Goal: Transaction & Acquisition: Purchase product/service

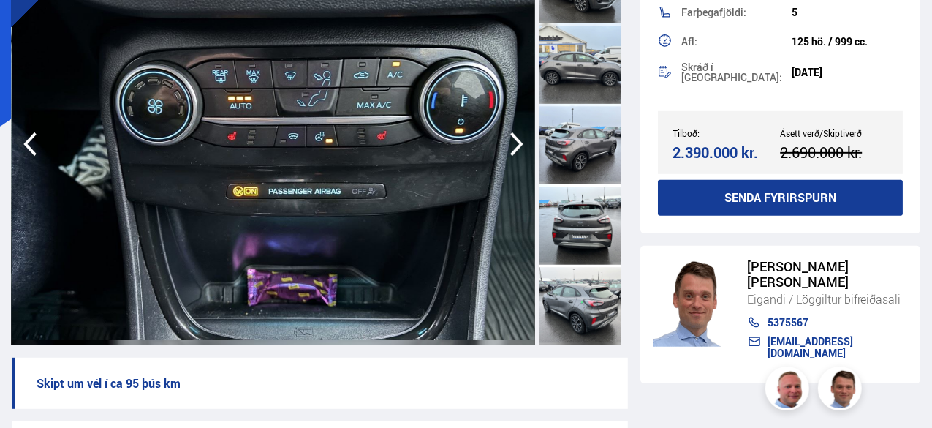
scroll to position [161, 0]
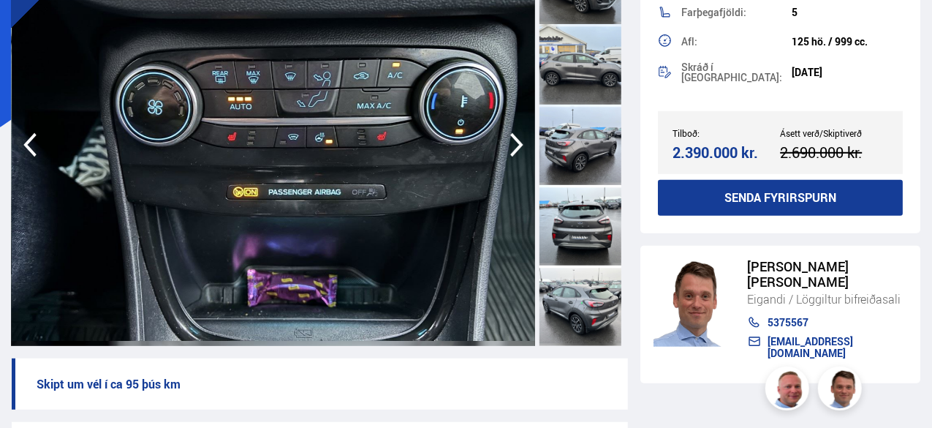
click at [592, 148] on div at bounding box center [580, 145] width 82 height 80
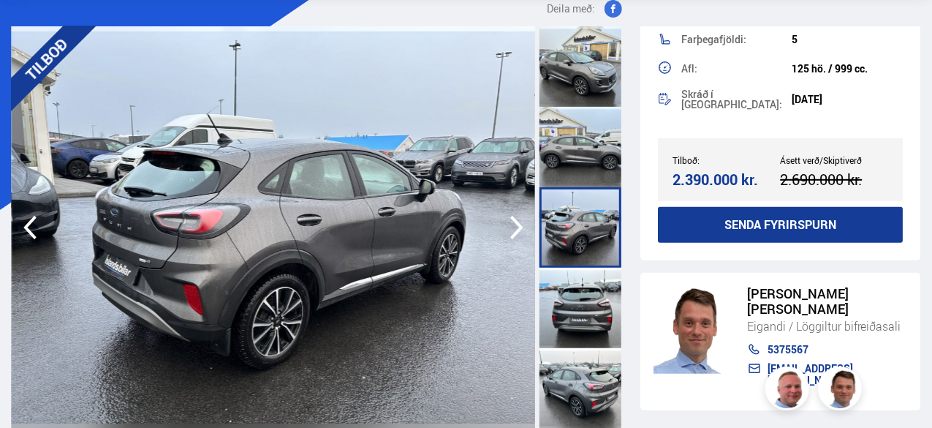
scroll to position [48, 0]
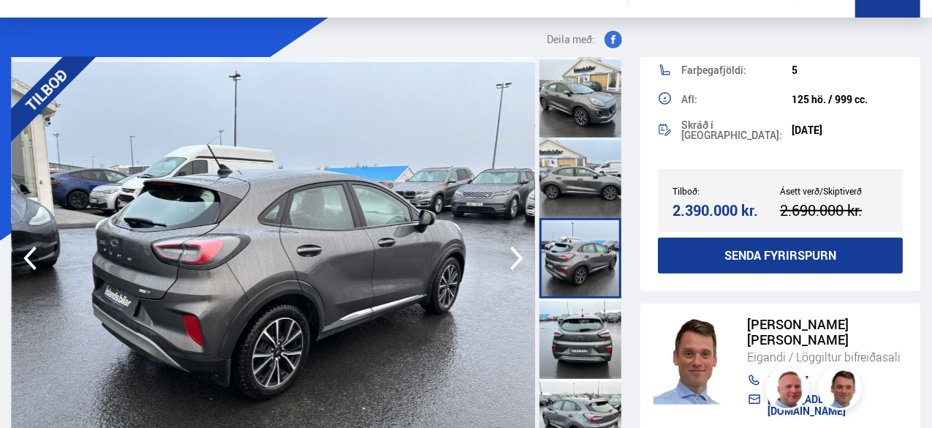
click at [519, 245] on icon "button" at bounding box center [516, 258] width 29 height 35
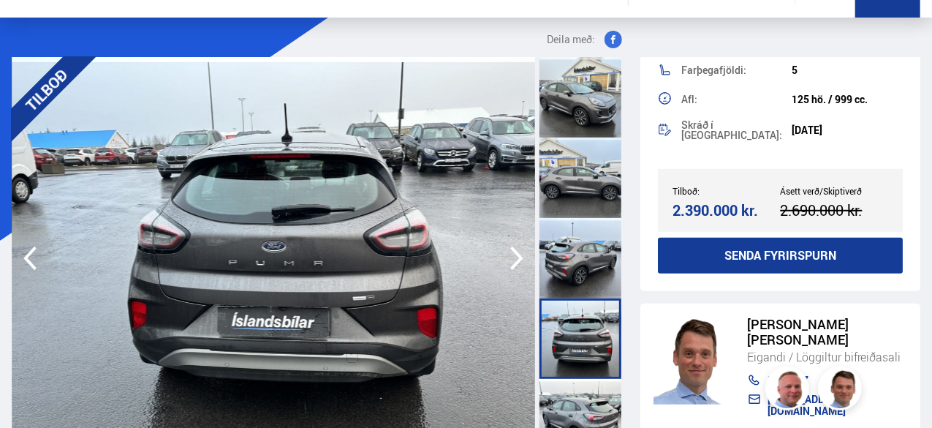
click at [518, 246] on icon "button" at bounding box center [516, 258] width 29 height 35
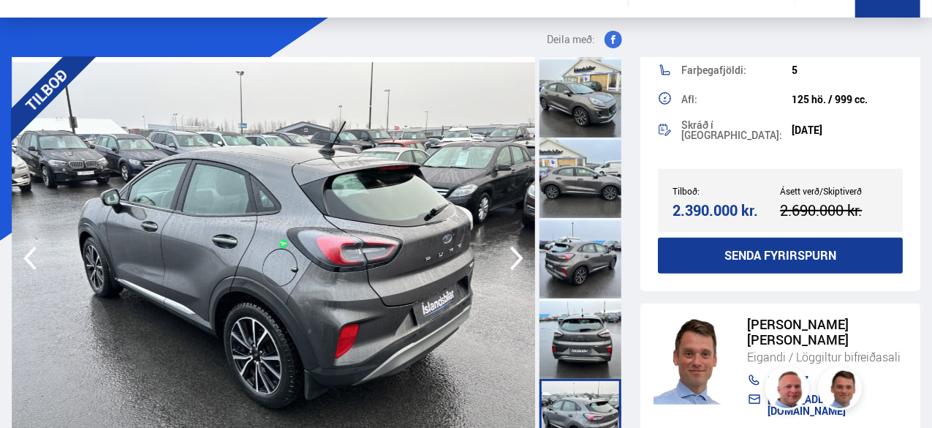
click at [518, 246] on icon "button" at bounding box center [516, 258] width 29 height 35
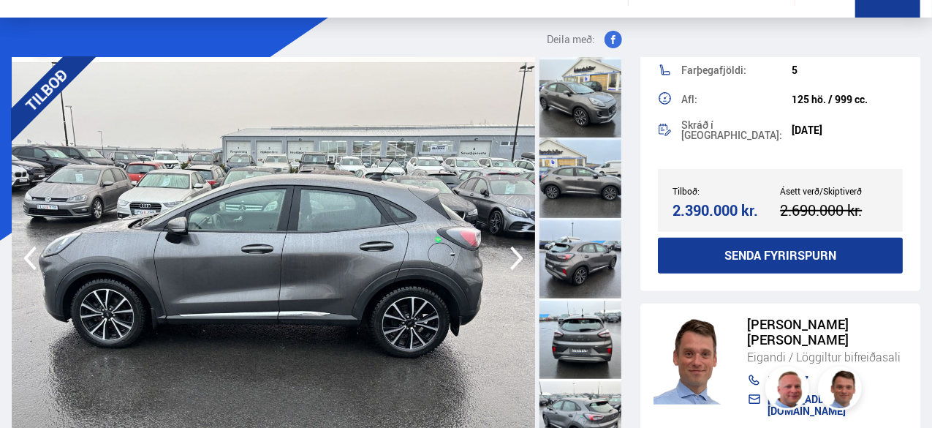
click at [518, 246] on icon "button" at bounding box center [516, 258] width 29 height 35
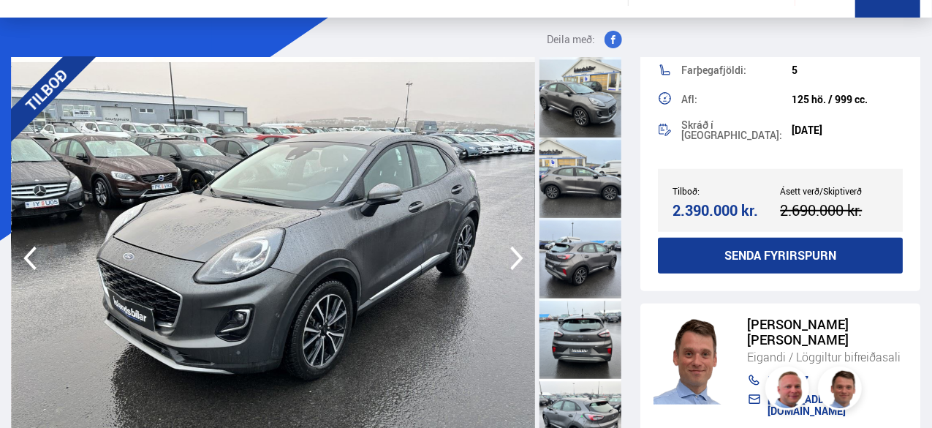
click at [518, 246] on icon "button" at bounding box center [516, 258] width 29 height 35
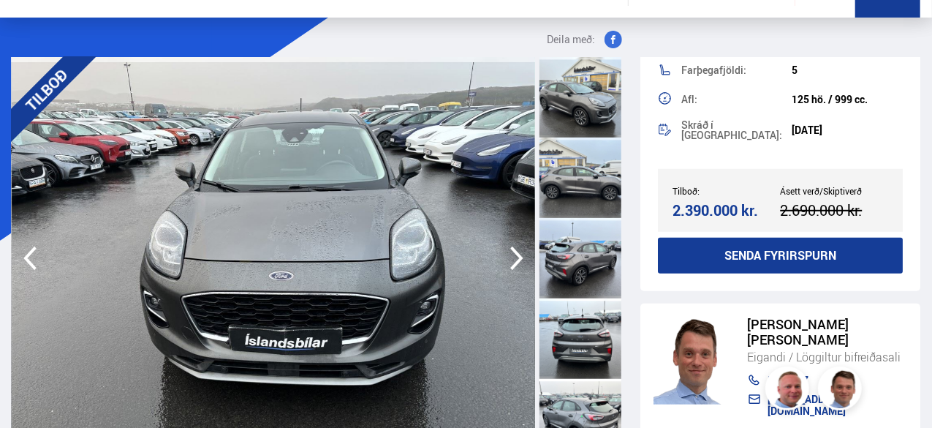
click at [518, 246] on icon "button" at bounding box center [516, 258] width 29 height 35
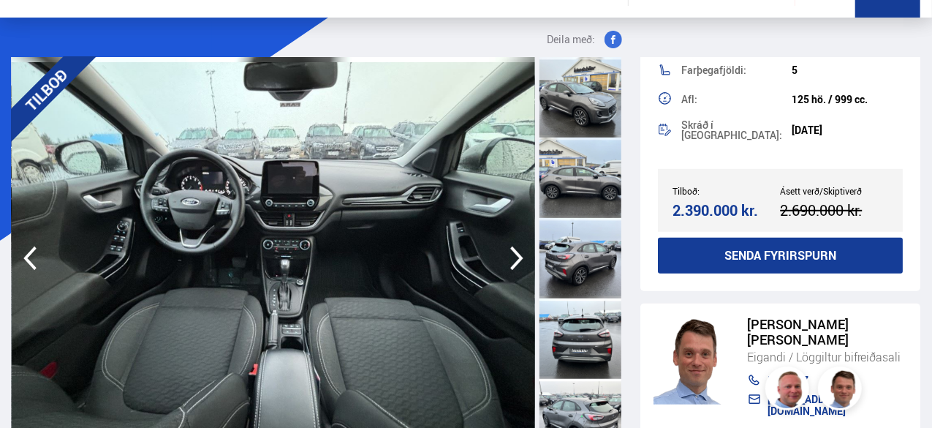
click at [518, 246] on icon "button" at bounding box center [516, 258] width 29 height 35
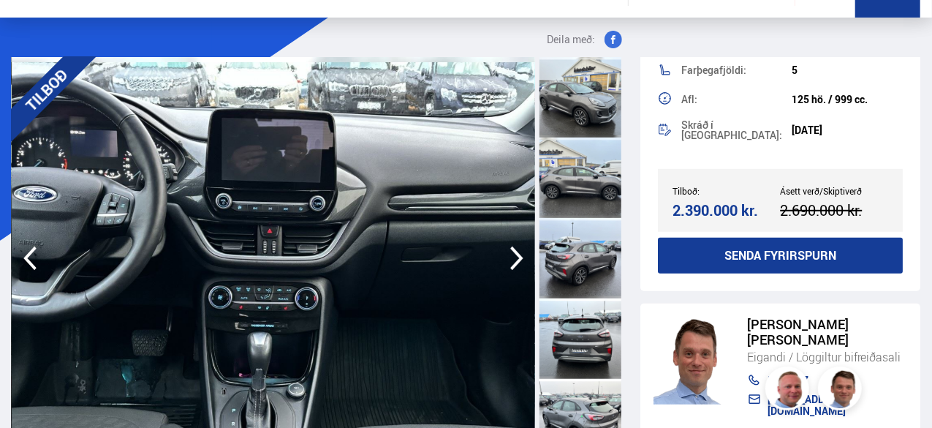
click at [518, 246] on icon "button" at bounding box center [516, 258] width 29 height 35
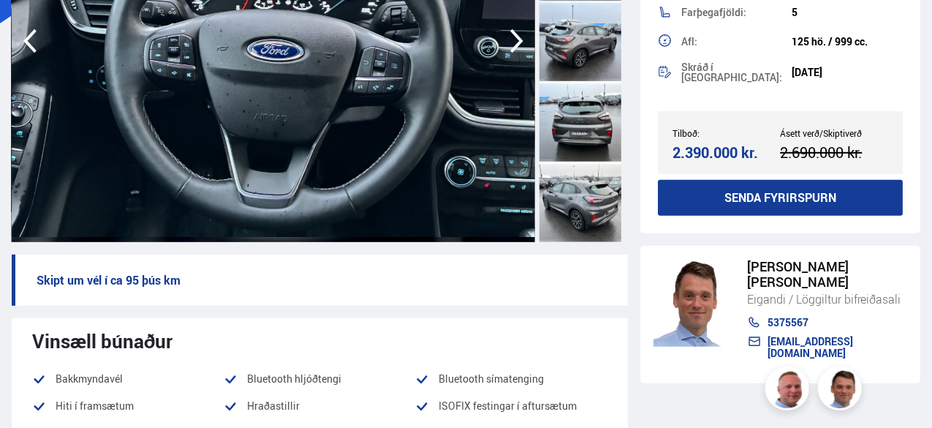
scroll to position [0, 0]
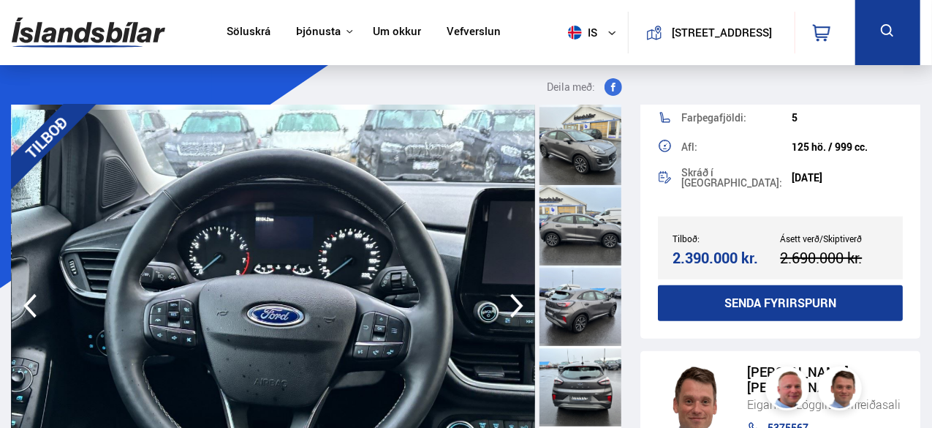
click at [252, 31] on link "Söluskrá" at bounding box center [249, 32] width 44 height 15
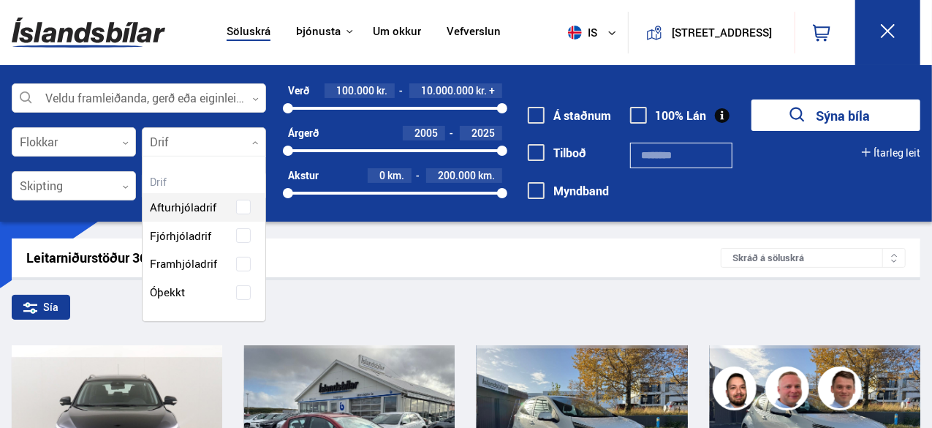
click at [176, 150] on div at bounding box center [204, 142] width 124 height 29
click at [176, 147] on div at bounding box center [204, 142] width 124 height 29
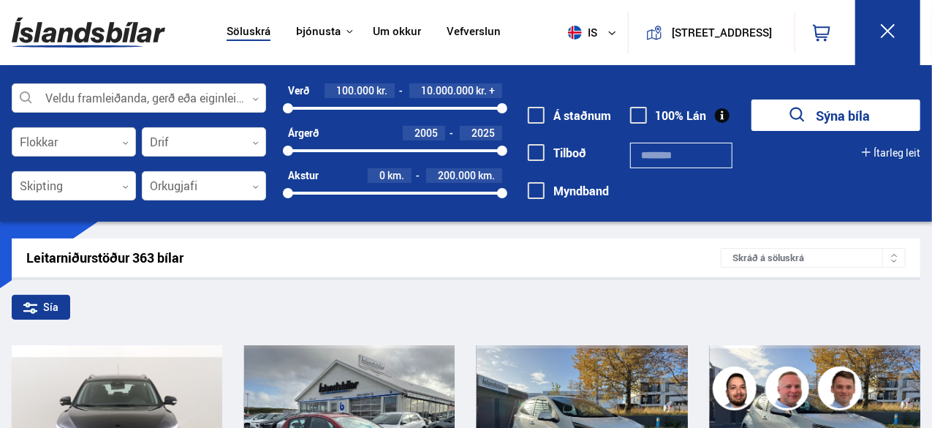
click at [82, 144] on div at bounding box center [74, 142] width 124 height 29
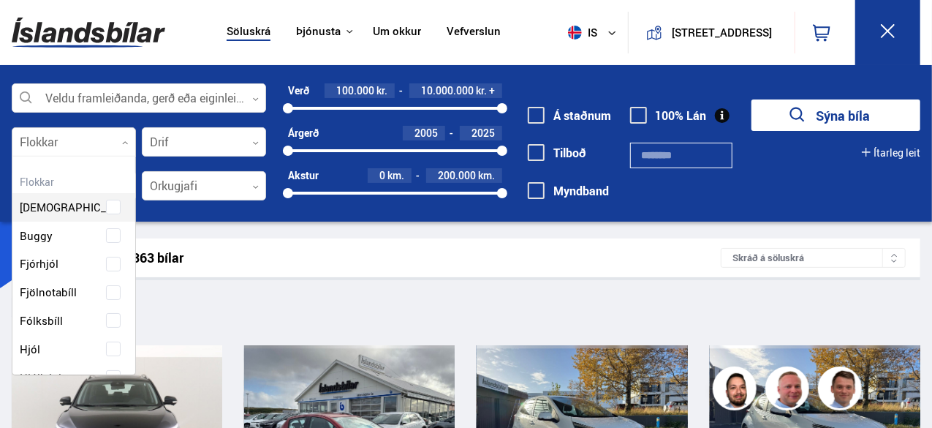
scroll to position [218, 120]
click at [82, 144] on div at bounding box center [74, 142] width 124 height 29
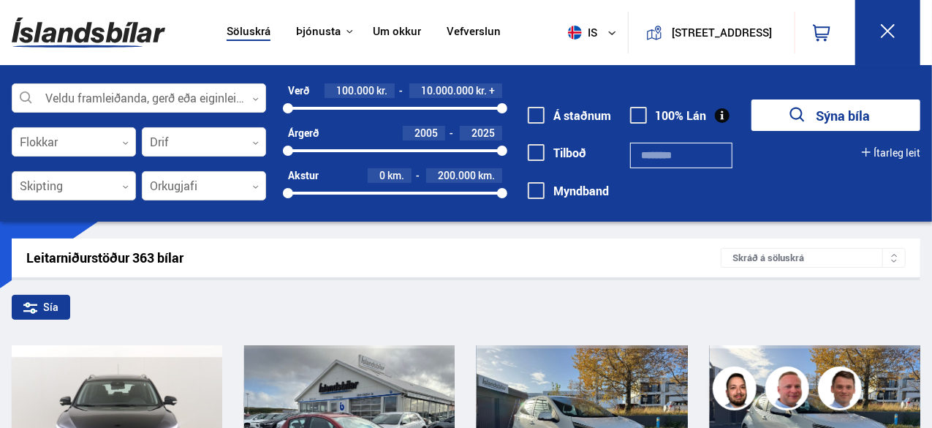
click at [106, 178] on div at bounding box center [74, 186] width 124 height 29
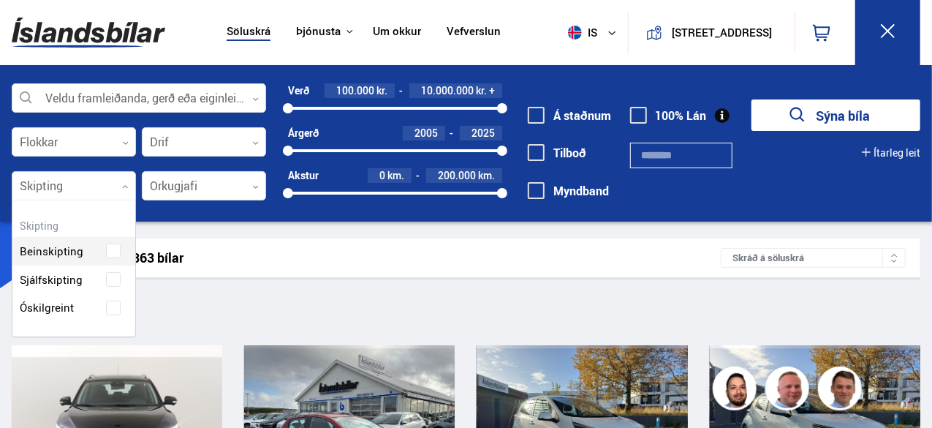
scroll to position [136, 123]
click at [114, 277] on div "Beinskipting Sjálfskipting Óskilgreint" at bounding box center [73, 268] width 123 height 107
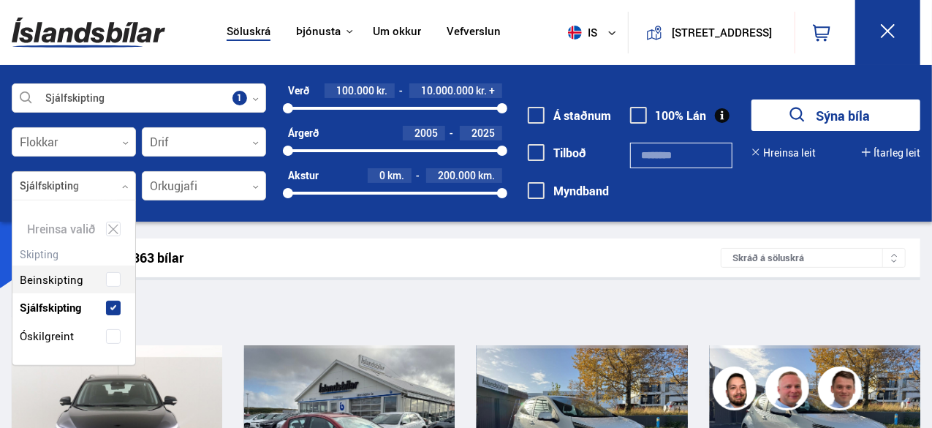
scroll to position [164, 123]
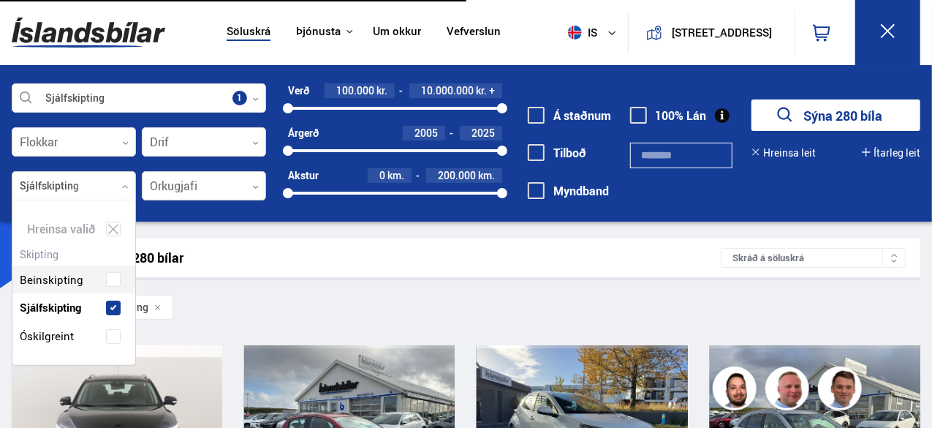
click at [234, 181] on div at bounding box center [204, 186] width 124 height 29
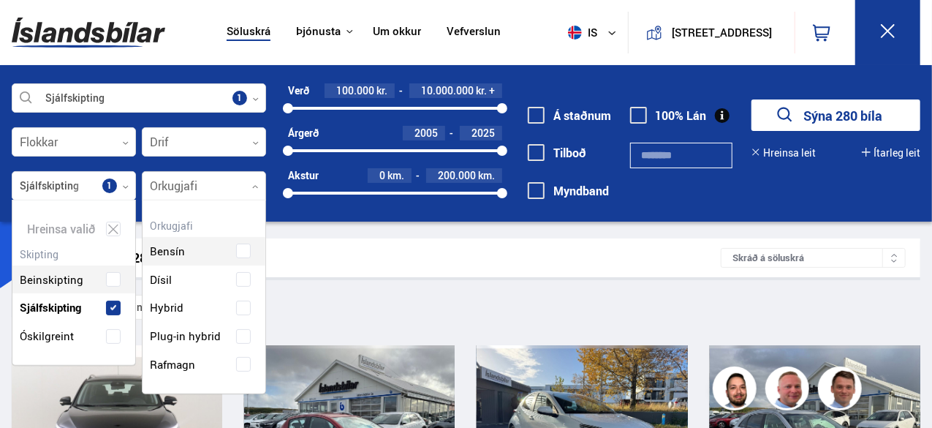
scroll to position [192, 123]
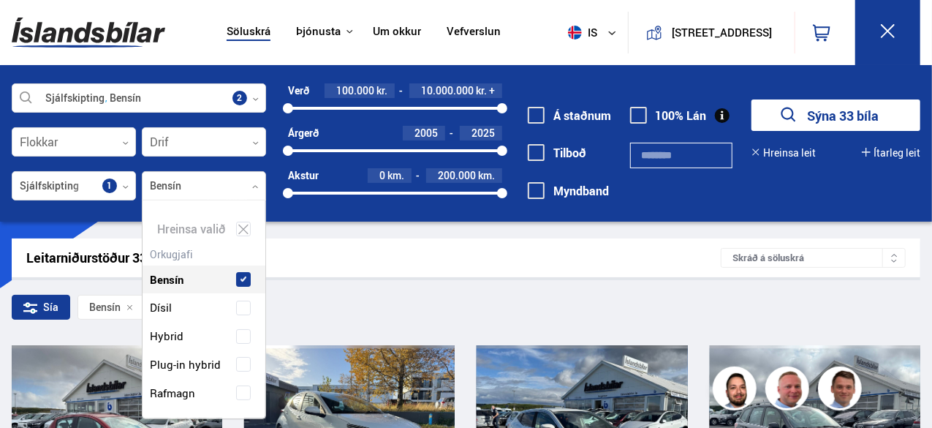
click at [819, 119] on button "Sýna 33 bíla" at bounding box center [835, 114] width 169 height 31
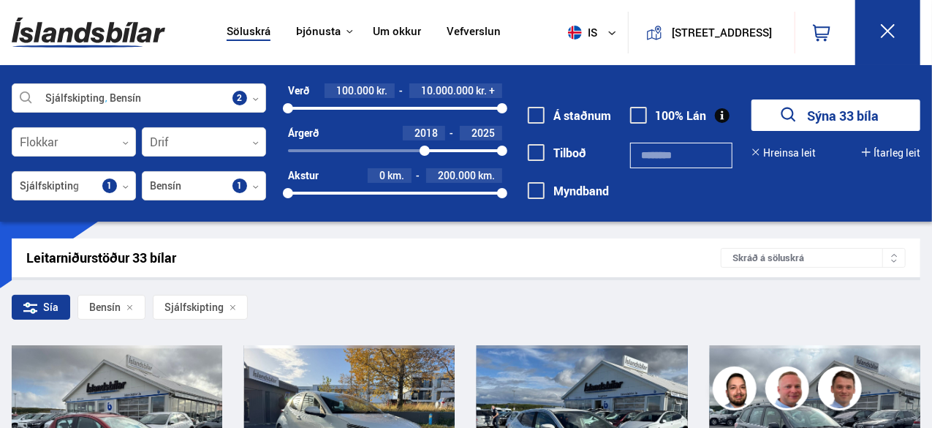
drag, startPoint x: 288, startPoint y: 148, endPoint x: 425, endPoint y: 151, distance: 137.5
click at [425, 151] on div at bounding box center [425, 150] width 10 height 10
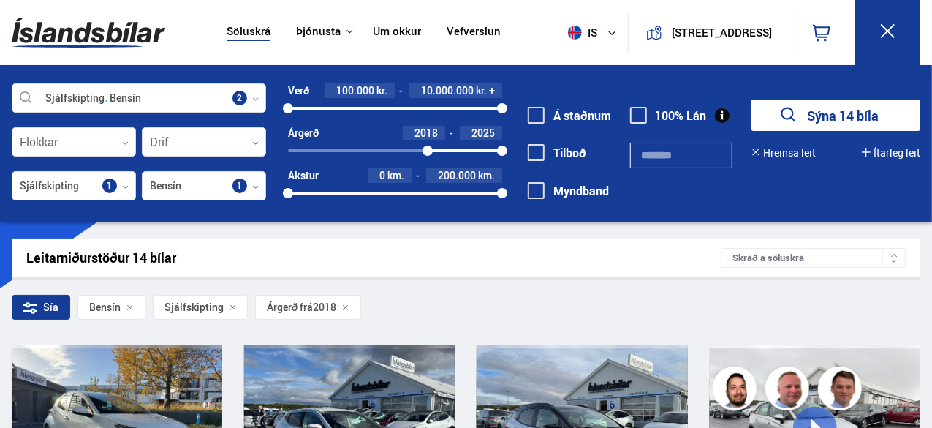
click at [850, 112] on button "Sýna 14 bíla" at bounding box center [835, 114] width 169 height 31
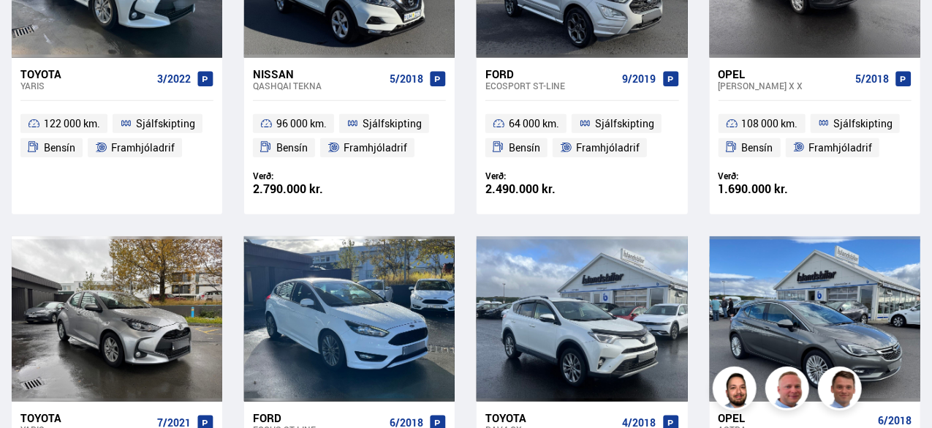
scroll to position [461, 0]
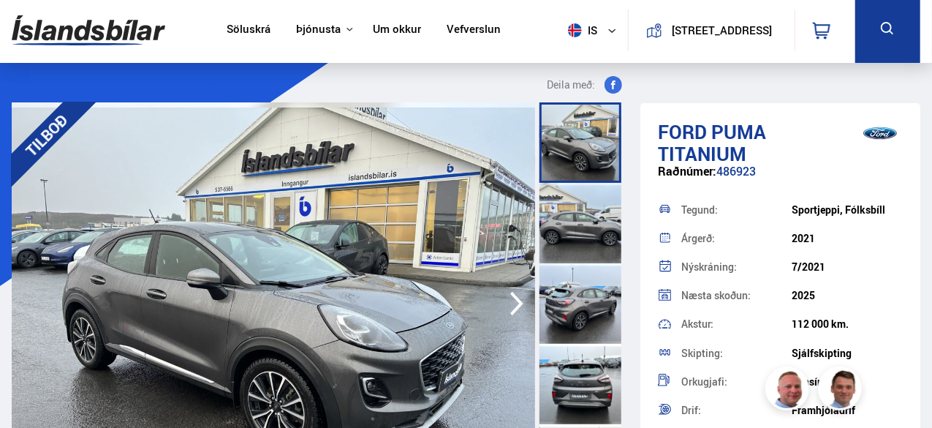
scroll to position [6, 0]
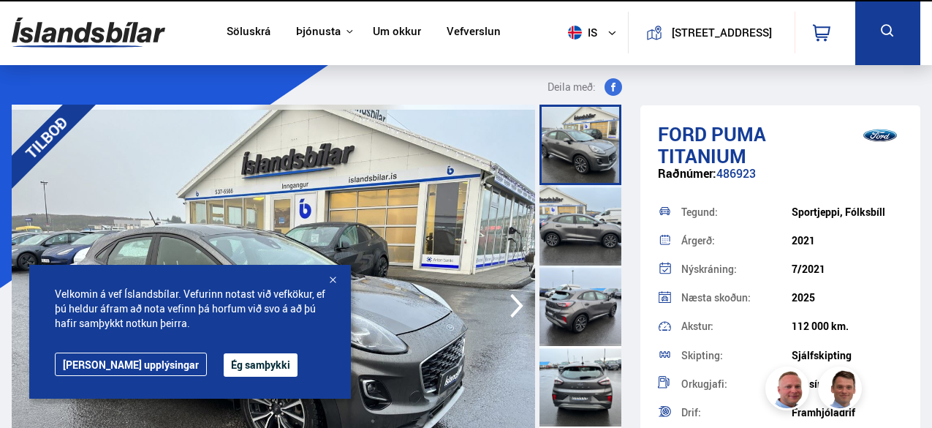
scroll to position [6, 0]
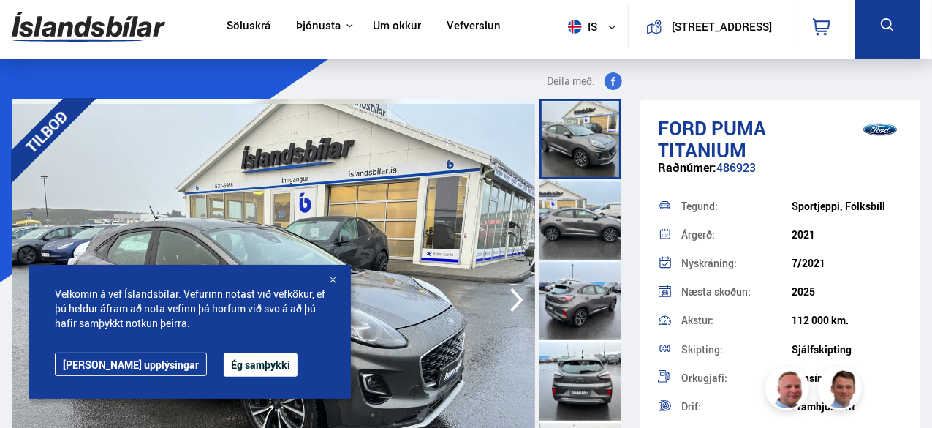
click at [331, 284] on div at bounding box center [332, 280] width 15 height 15
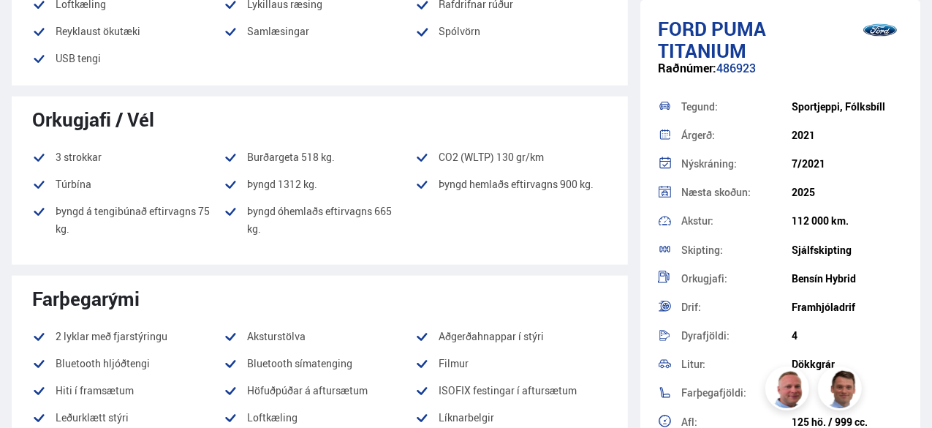
scroll to position [717, 0]
